Goal: Obtain resource: Download file/media

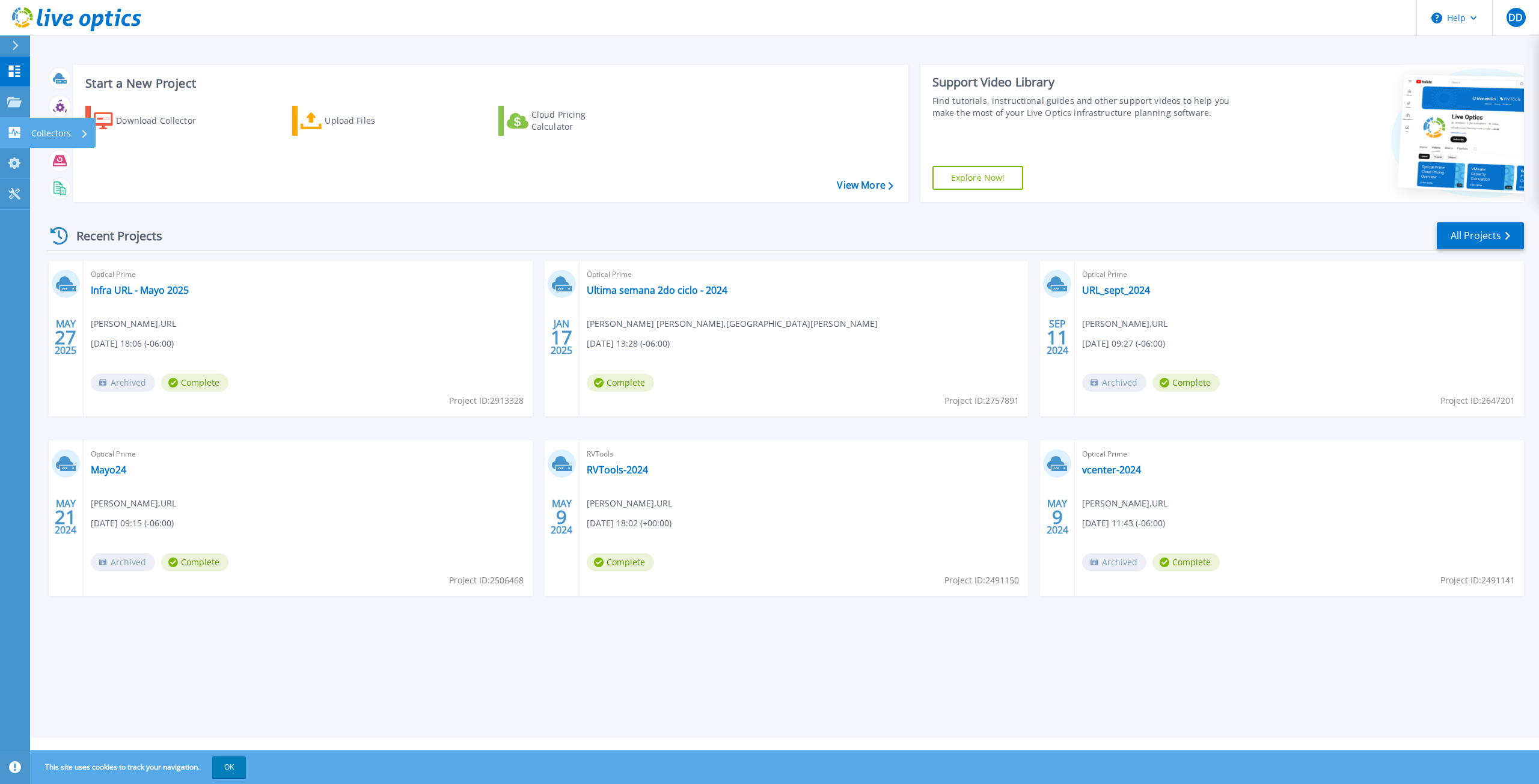
click at [74, 131] on div "Collectors" at bounding box center [60, 133] width 57 height 31
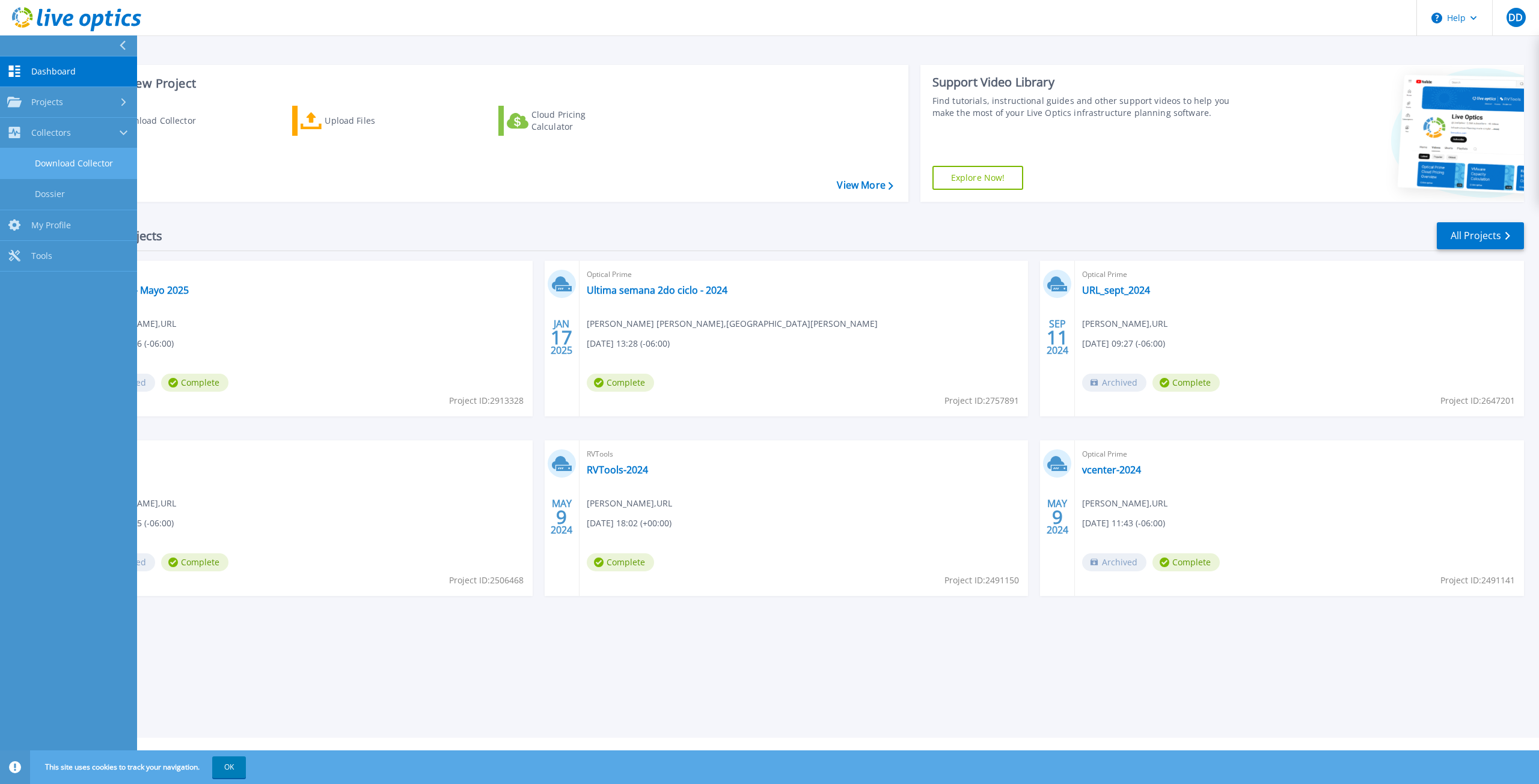
click at [99, 164] on link "Download Collector" at bounding box center [69, 163] width 137 height 30
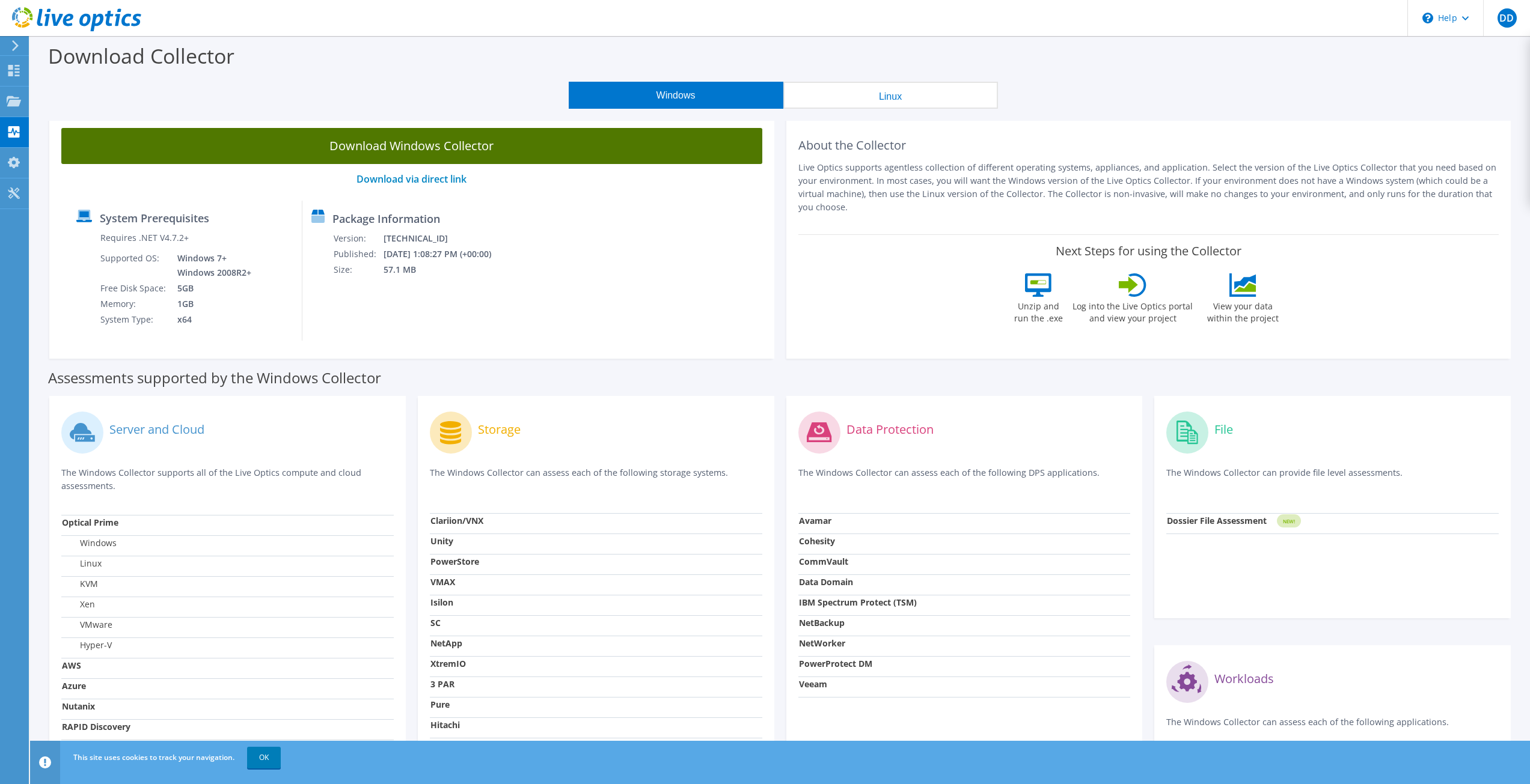
click at [479, 152] on link "Download Windows Collector" at bounding box center [412, 146] width 701 height 36
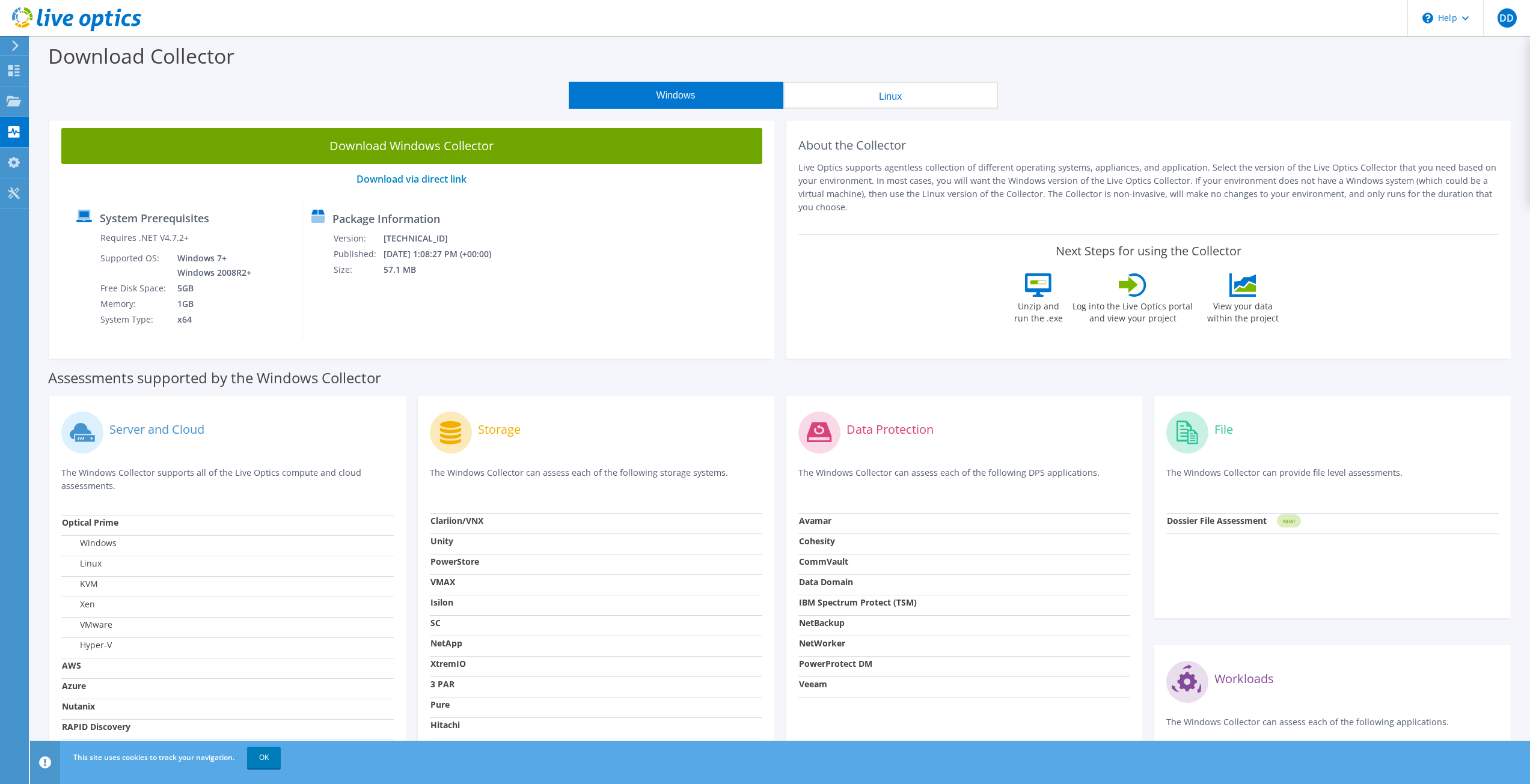
click at [62, 14] on use at bounding box center [77, 19] width 129 height 24
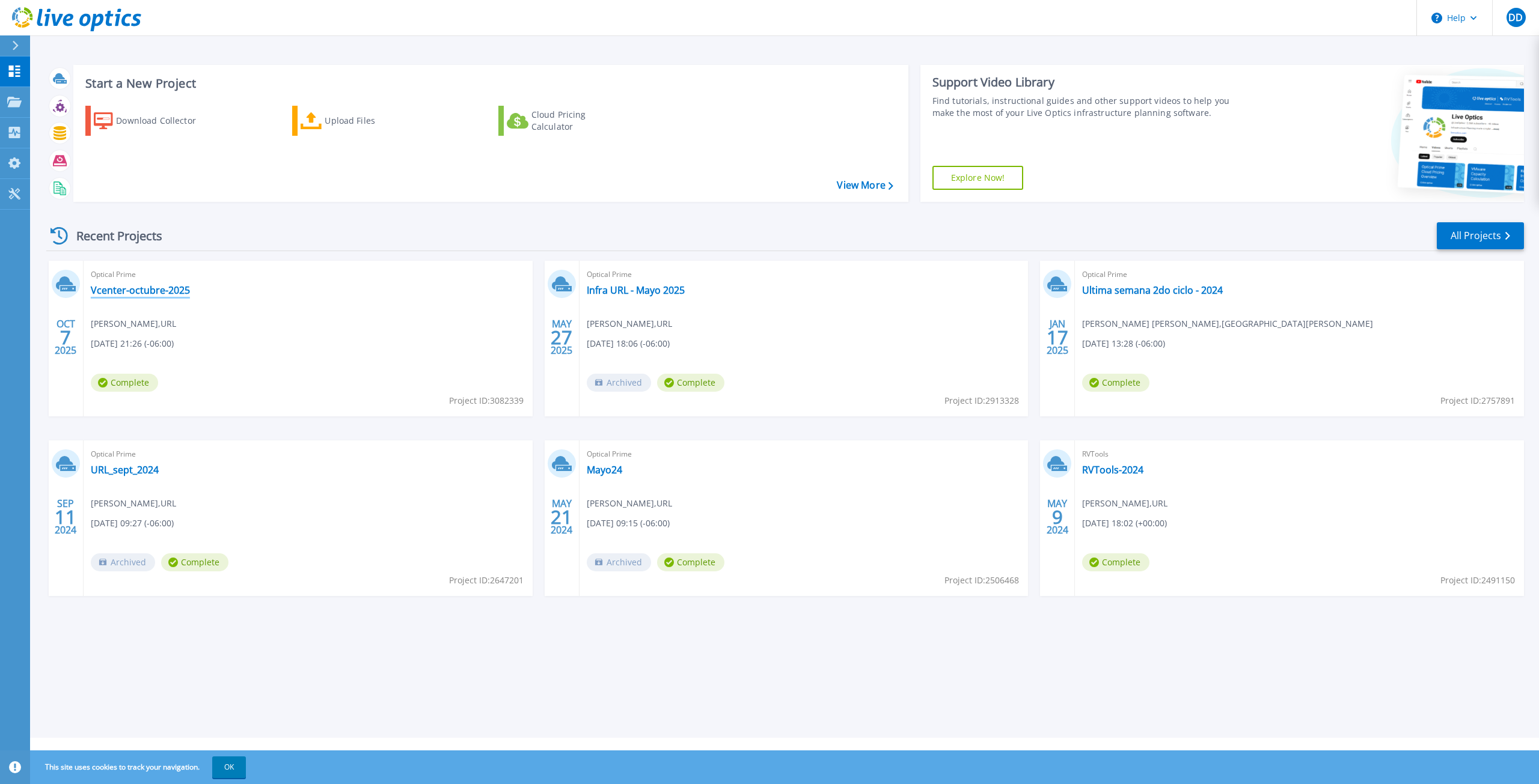
click at [161, 292] on link "Vcenter-octubre-2025" at bounding box center [140, 290] width 99 height 12
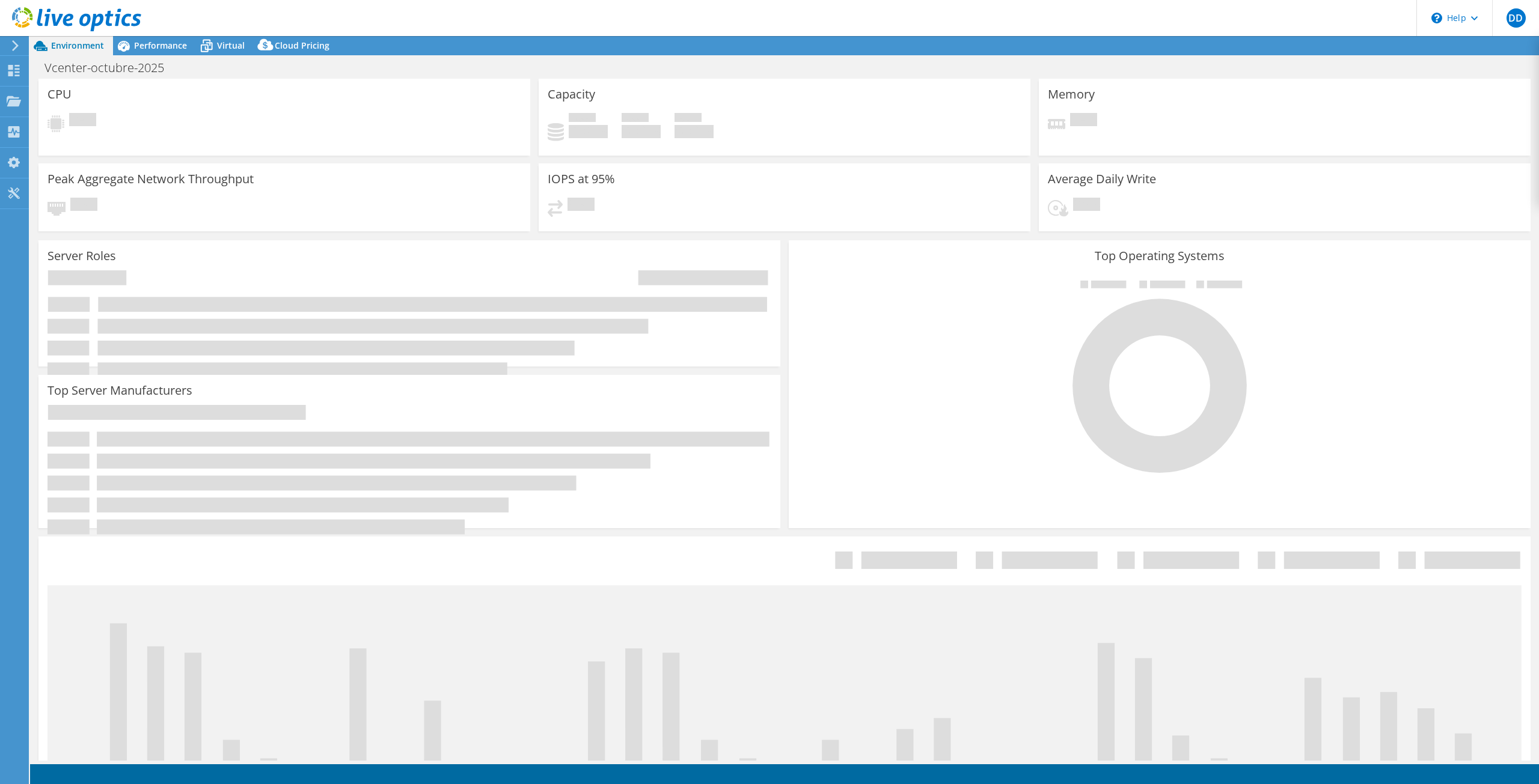
select select "USD"
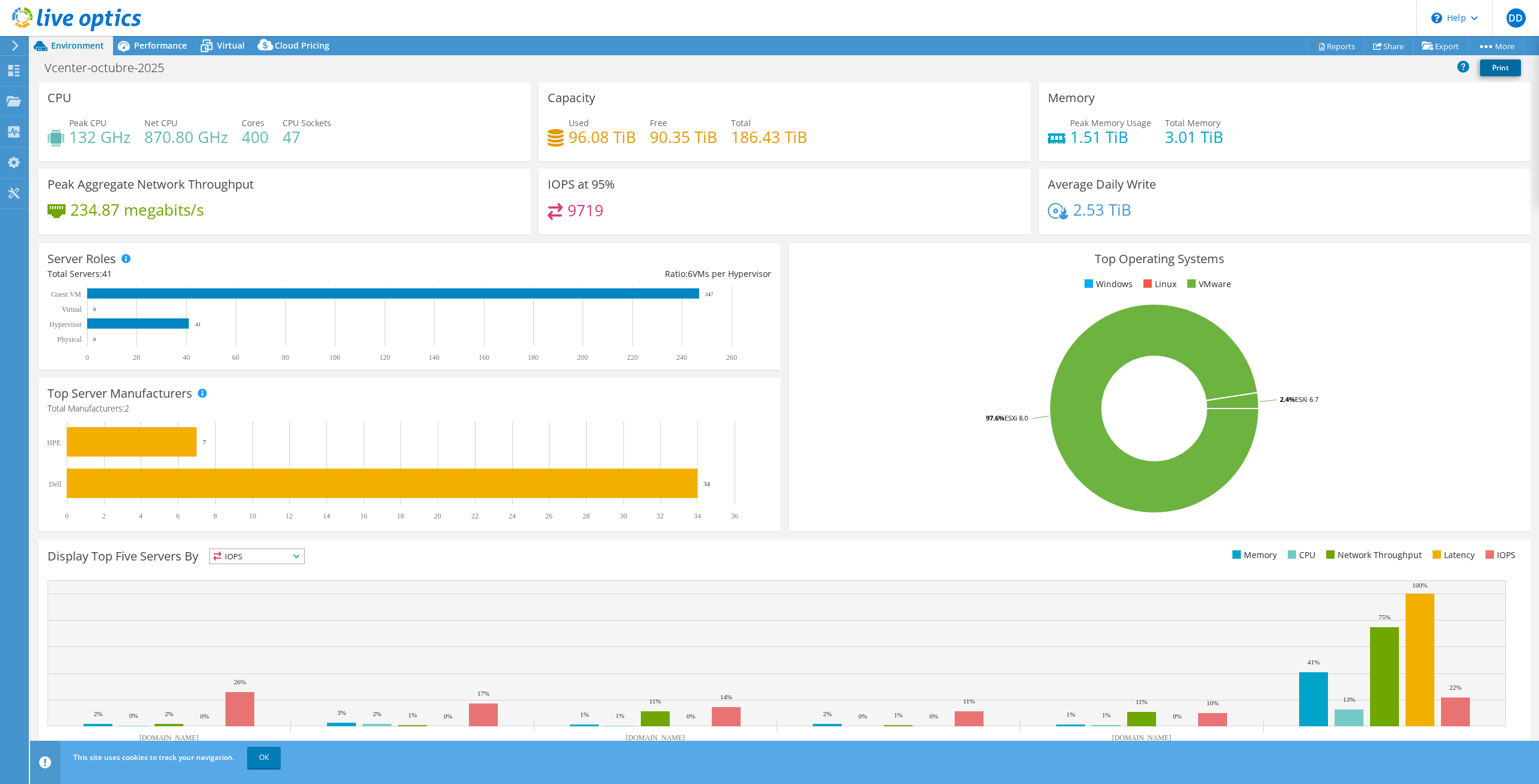
click at [1496, 64] on link "Print" at bounding box center [1500, 68] width 41 height 17
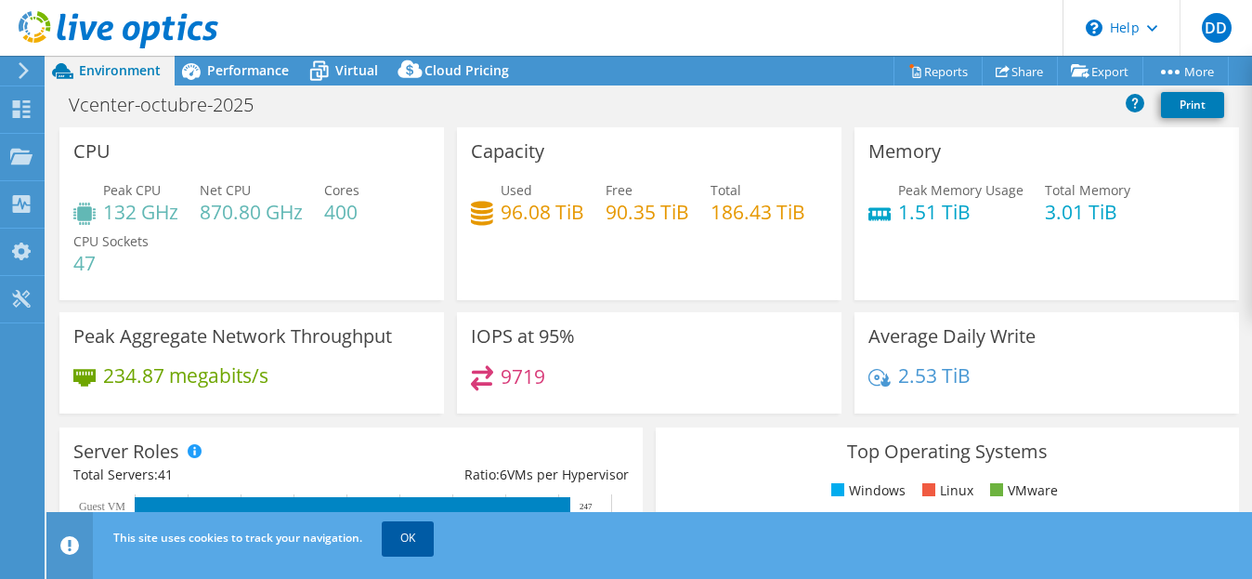
drag, startPoint x: 402, startPoint y: 542, endPoint x: 417, endPoint y: 551, distance: 17.1
click at [402, 542] on link "OK" at bounding box center [408, 537] width 52 height 33
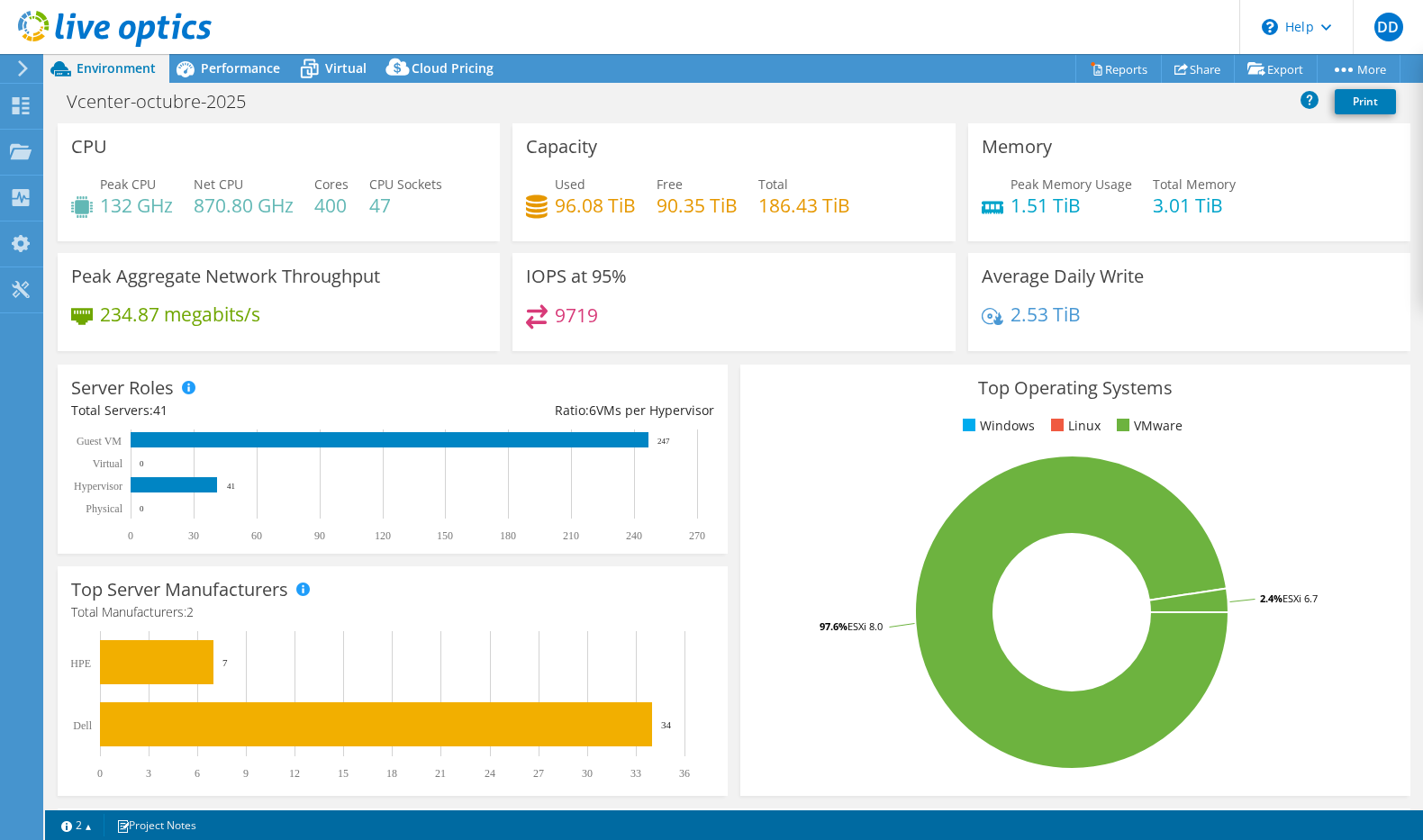
click at [919, 102] on div "Vcenter-octubre-2025 Print" at bounding box center [733, 101] width 1377 height 33
click at [1198, 70] on link "Share" at bounding box center [1197, 69] width 74 height 28
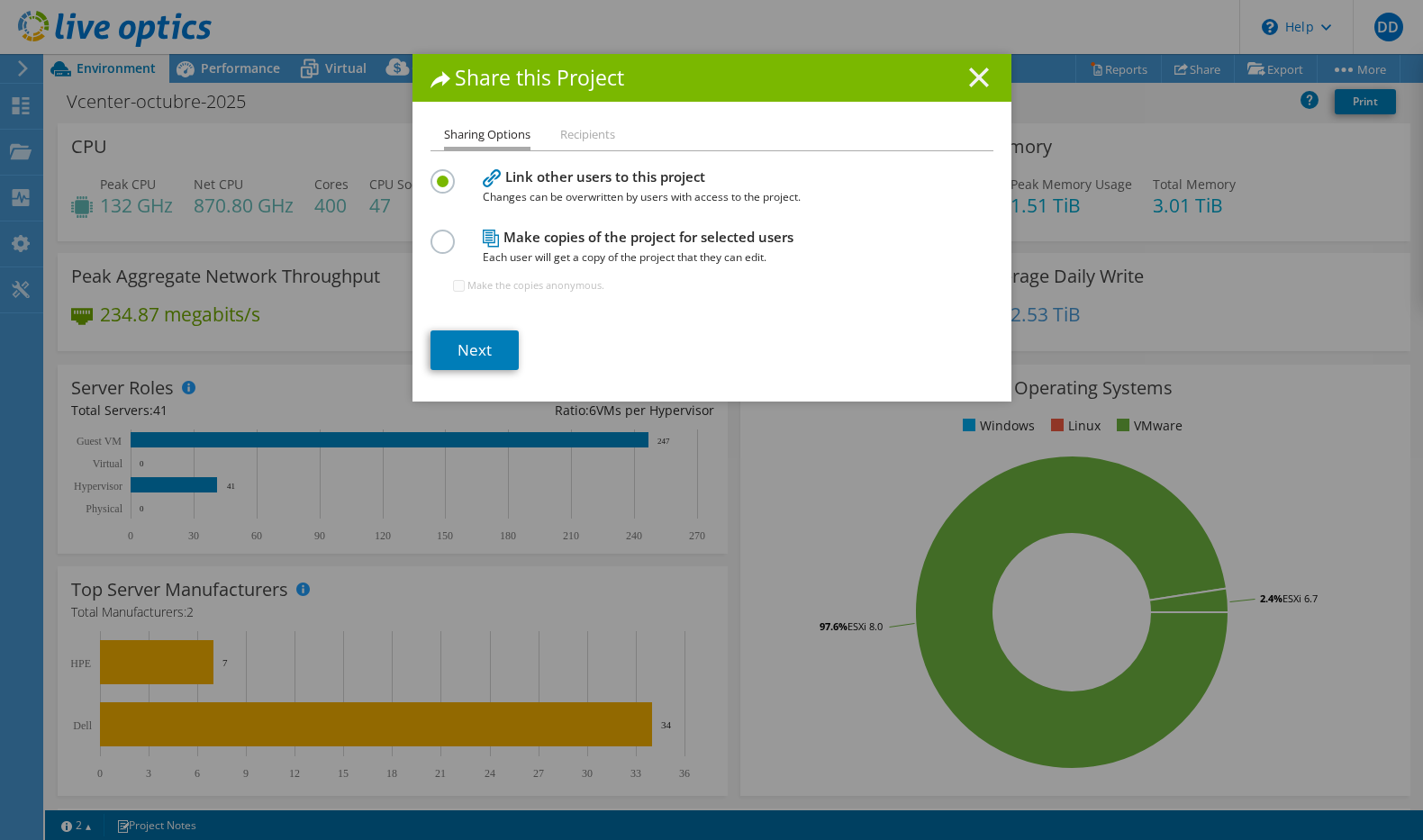
click at [969, 77] on icon at bounding box center [979, 78] width 19 height 19
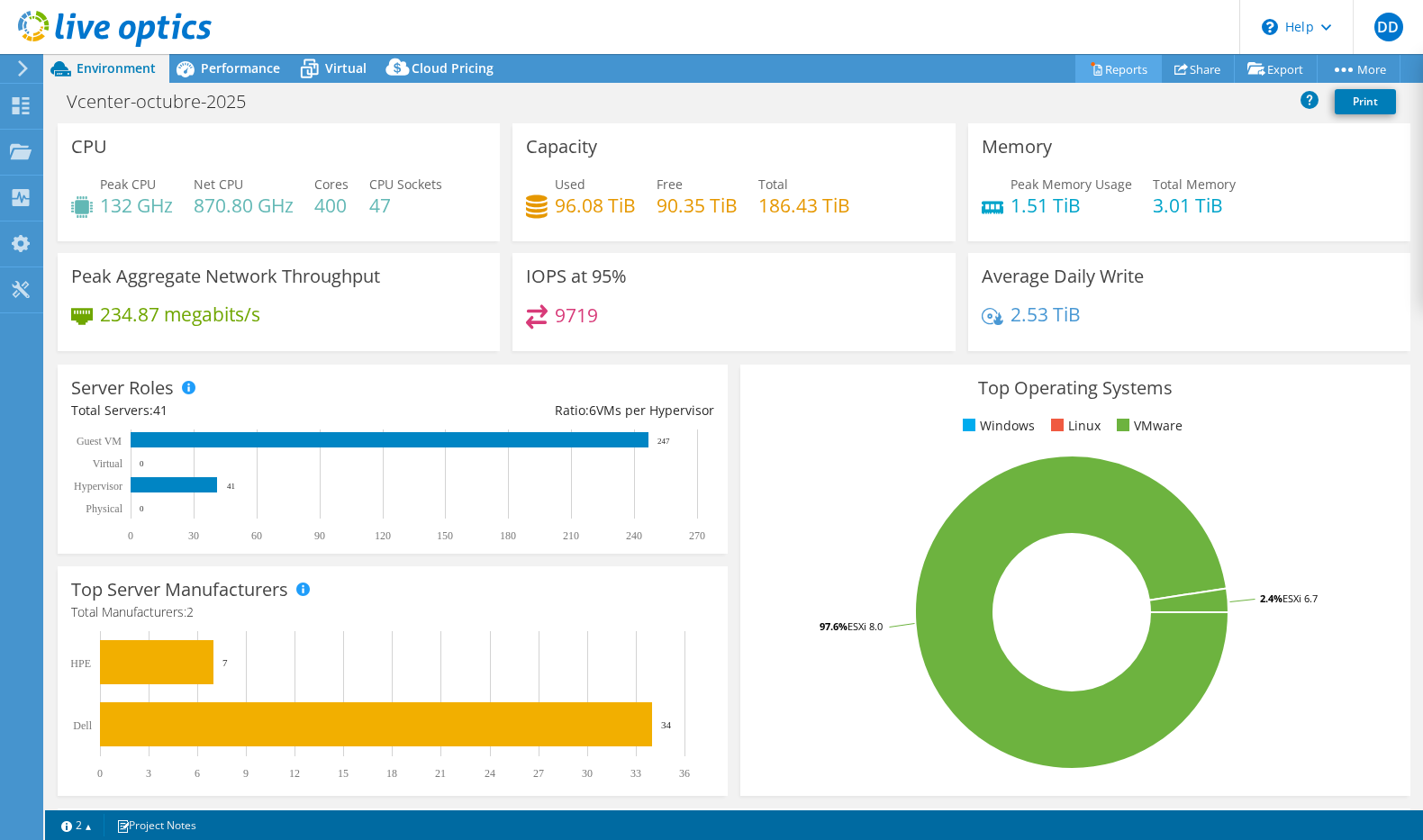
click at [1097, 69] on link "Reports" at bounding box center [1118, 69] width 86 height 28
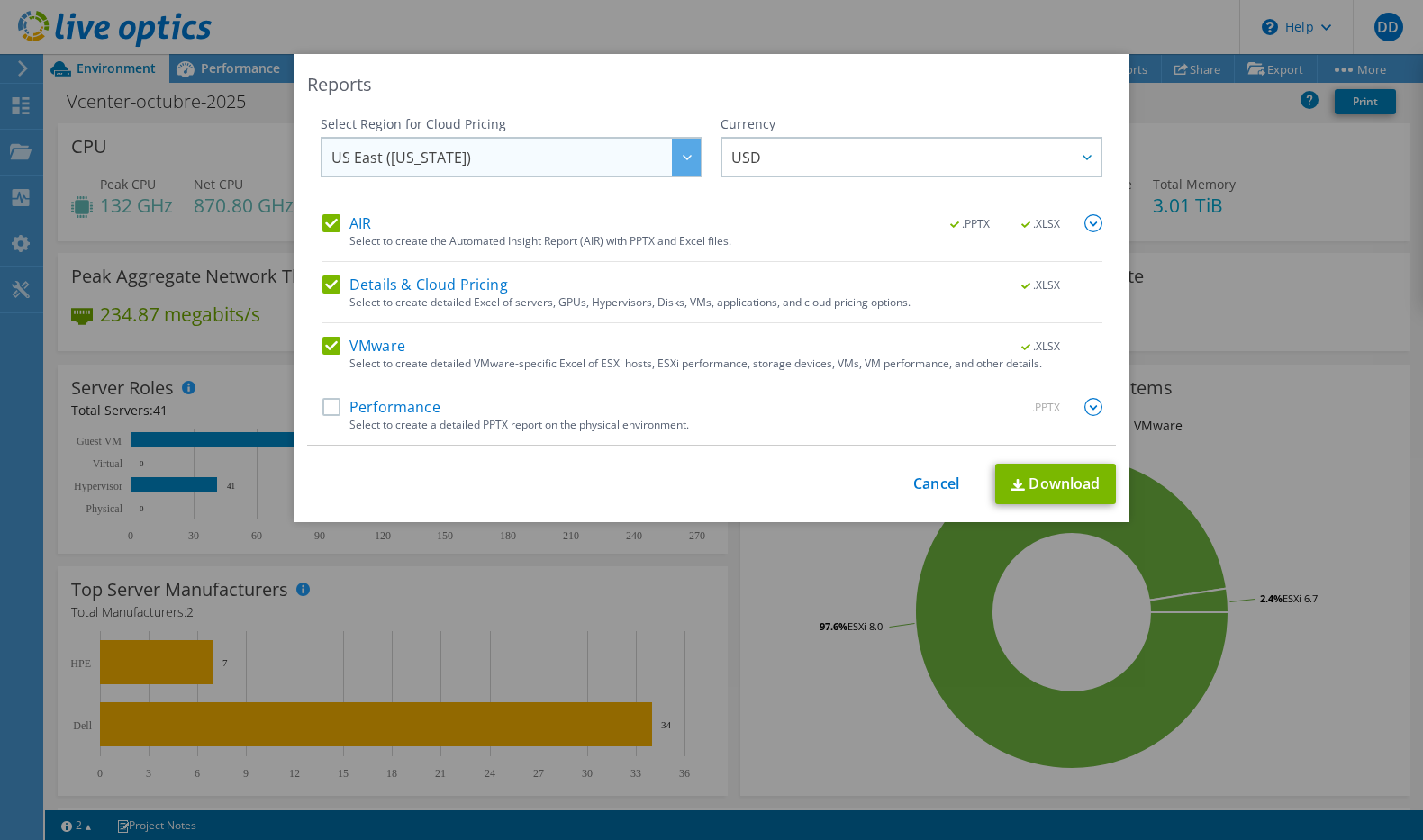
click at [555, 162] on span "US East ([US_STATE])" at bounding box center [516, 157] width 369 height 37
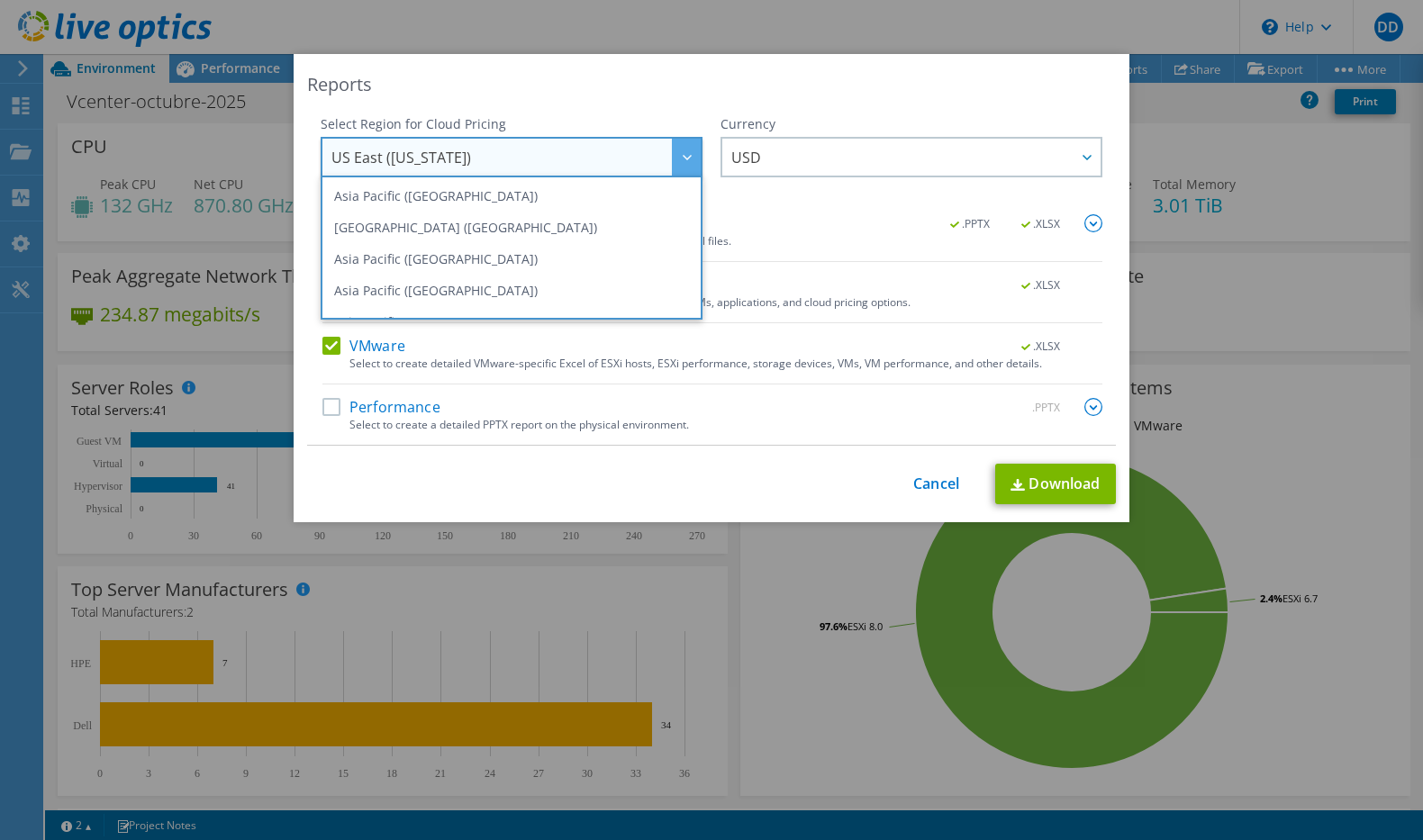
click at [555, 162] on span "US East ([US_STATE])" at bounding box center [516, 157] width 369 height 37
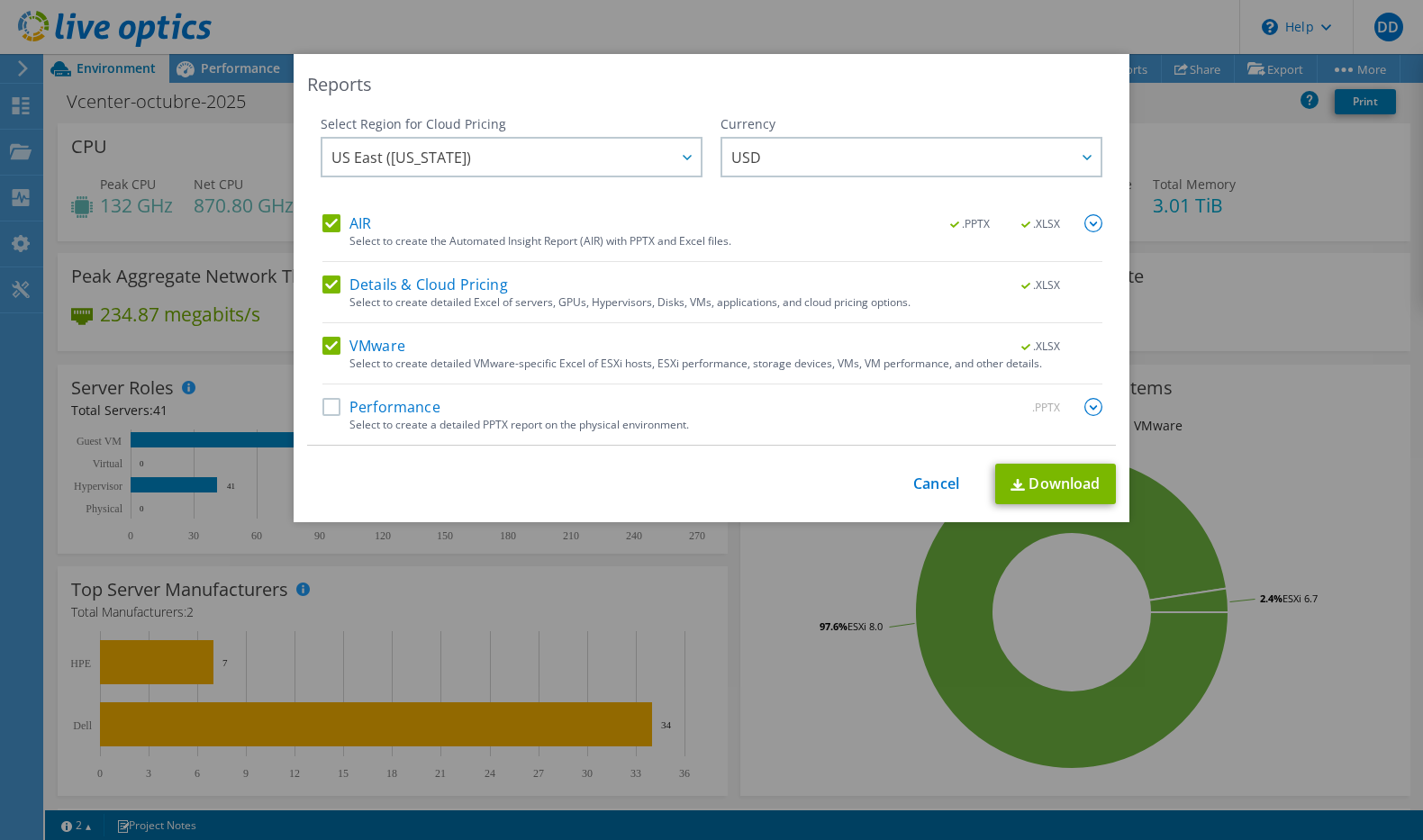
click at [369, 412] on label "Performance" at bounding box center [382, 407] width 118 height 18
click at [0, 0] on input "Performance" at bounding box center [0, 0] width 0 height 0
click at [1032, 482] on link "Download" at bounding box center [1055, 483] width 120 height 41
